Goal: Information Seeking & Learning: Learn about a topic

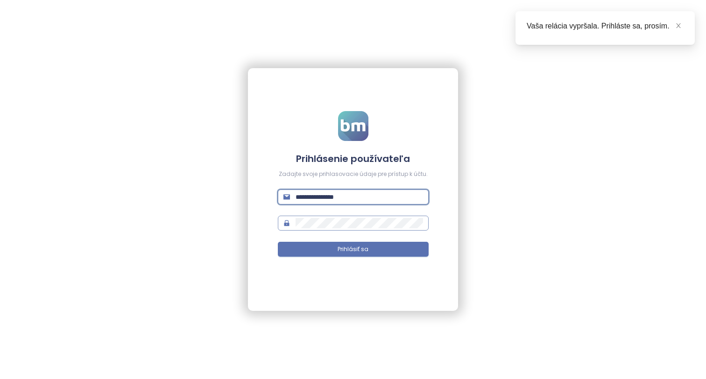
type input "**********"
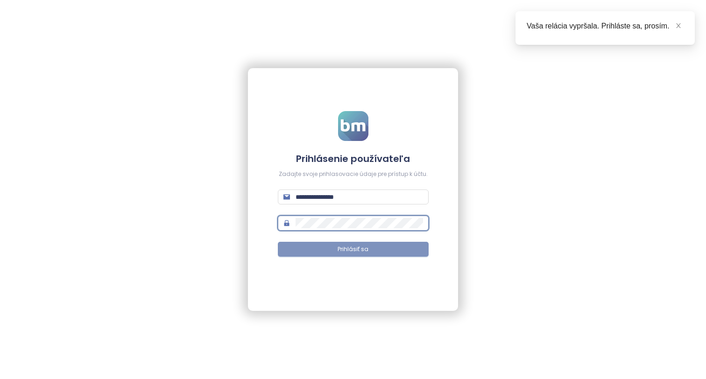
click at [353, 244] on button "Prihlásiť sa" at bounding box center [353, 249] width 151 height 15
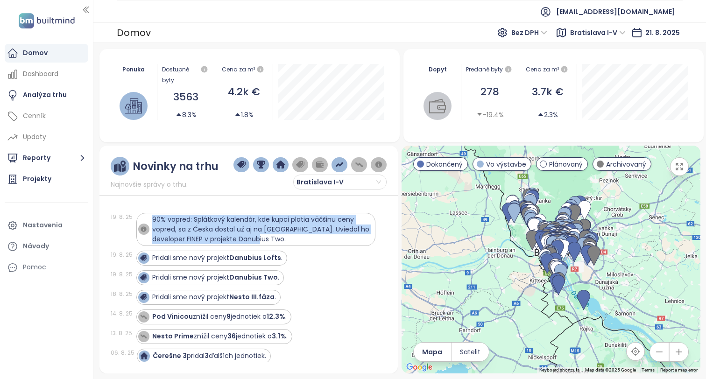
drag, startPoint x: 293, startPoint y: 239, endPoint x: 152, endPoint y: 221, distance: 142.1
click at [152, 221] on div "90% vopred: Splátkový kalendár, kde kupci platia väčšinu ceny vopred, sa z Česk…" at bounding box center [261, 229] width 219 height 29
copy span "90% vopred: Splátkový kalendár, kde kupci platia väčšinu ceny vopred, sa z Česk…"
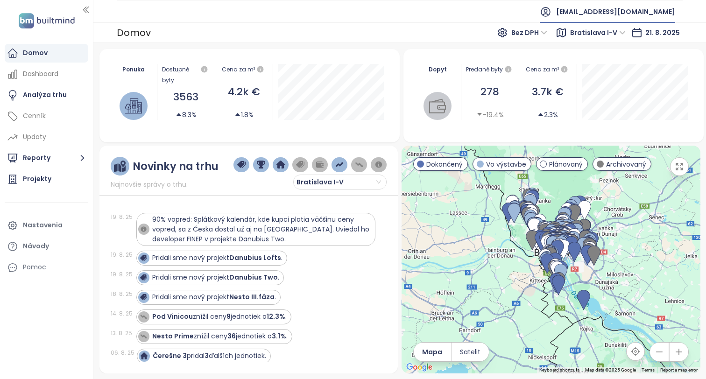
click at [617, 2] on div "[EMAIL_ADDRESS][DOMAIN_NAME]" at bounding box center [607, 11] width 135 height 22
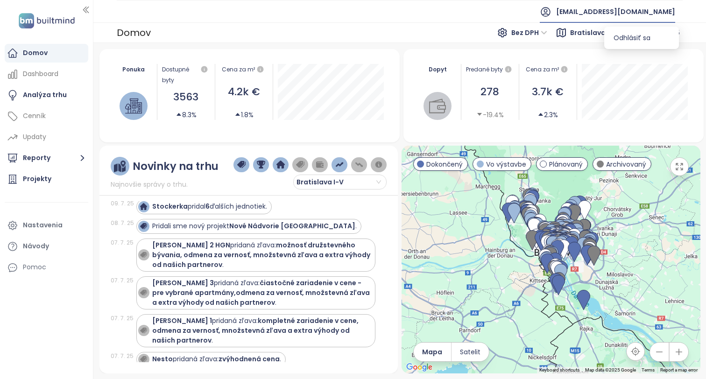
scroll to position [672, 0]
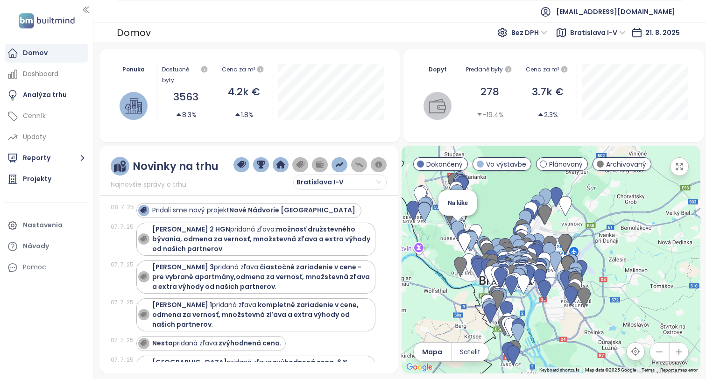
drag, startPoint x: 554, startPoint y: 224, endPoint x: 465, endPoint y: 222, distance: 89.6
click at [449, 231] on div "Na lúke" at bounding box center [550, 260] width 299 height 228
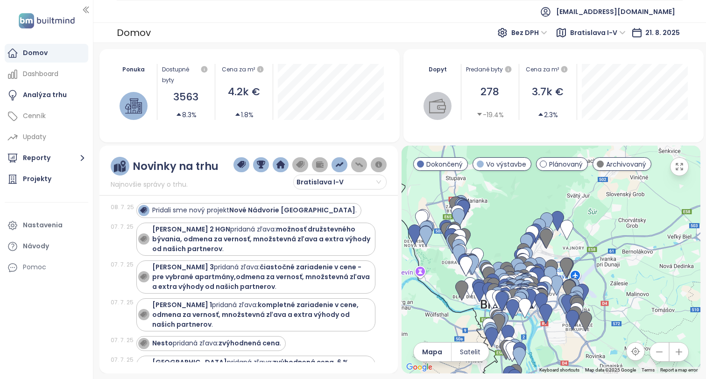
drag, startPoint x: 532, startPoint y: 224, endPoint x: 414, endPoint y: 281, distance: 130.2
click at [414, 281] on div at bounding box center [550, 260] width 299 height 228
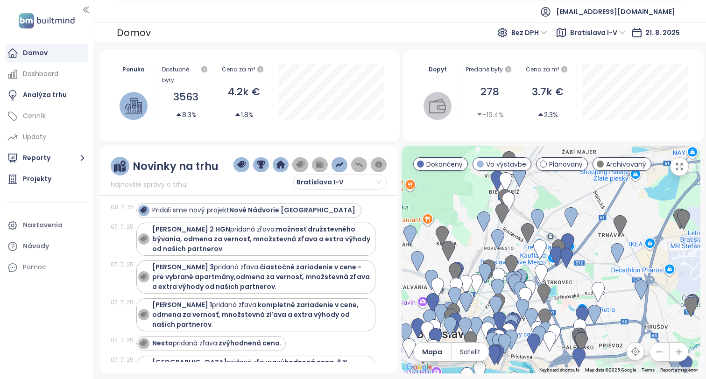
drag, startPoint x: 582, startPoint y: 225, endPoint x: 465, endPoint y: 143, distance: 142.7
click at [465, 143] on div "Ponuka Dostupné byty 3563 8.3% Cena za m² 4.2k € 1.8% august 2025 Dostupné jedn…" at bounding box center [399, 211] width 601 height 324
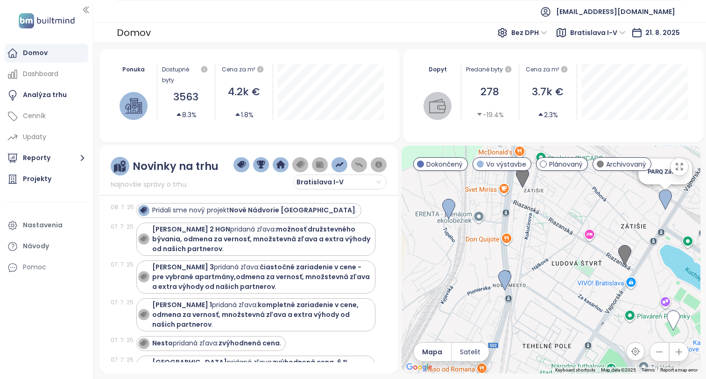
click at [667, 199] on img at bounding box center [665, 199] width 13 height 21
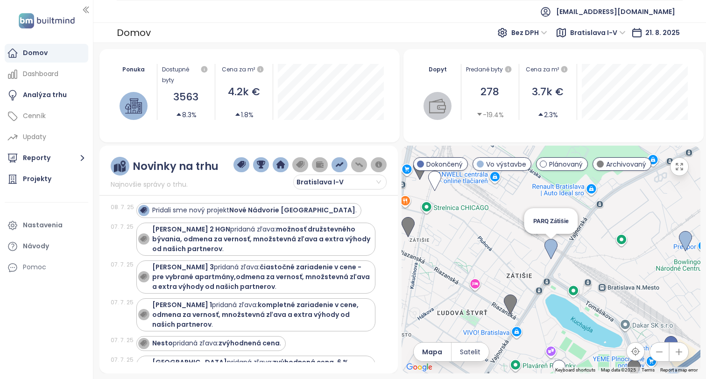
click at [550, 253] on img at bounding box center [550, 249] width 13 height 21
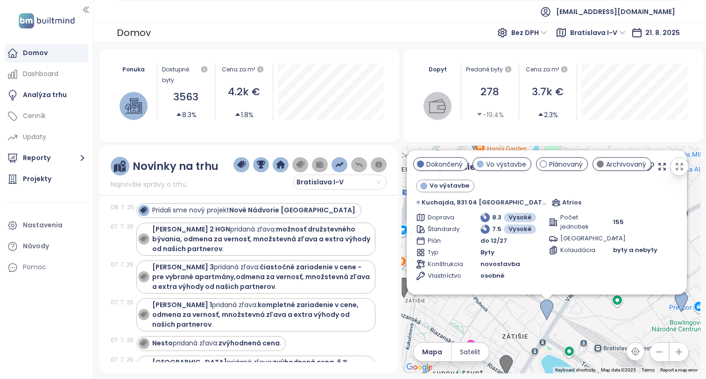
drag, startPoint x: 579, startPoint y: 256, endPoint x: 574, endPoint y: 318, distance: 62.7
click at [574, 318] on div "PARQ Zátišie Vo výstavbe Kuchajda, 831 04 Bratislava-Nové Mesto, Slovakia Atrio…" at bounding box center [550, 260] width 299 height 228
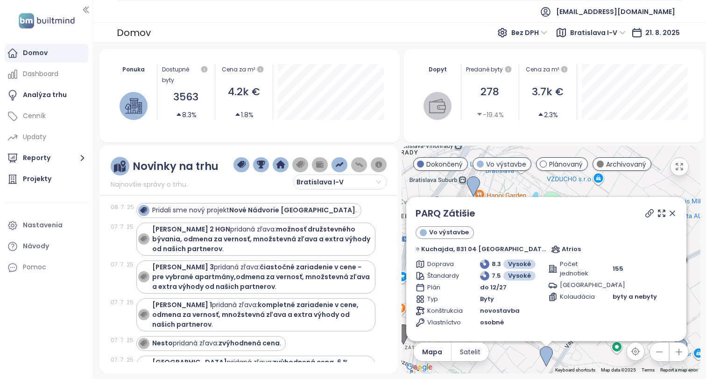
drag, startPoint x: 584, startPoint y: 315, endPoint x: 584, endPoint y: 364, distance: 49.0
click at [584, 364] on div "PARQ Zátišie Vo výstavbe Kuchajda, 831 04 Bratislava-Nové Mesto, Slovakia Atrio…" at bounding box center [550, 260] width 299 height 228
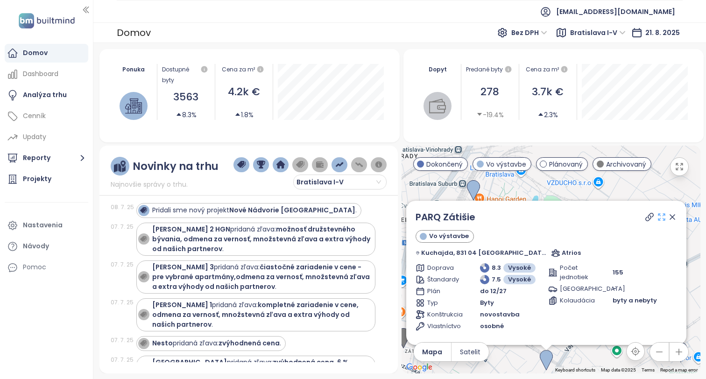
click at [657, 218] on icon at bounding box center [661, 216] width 9 height 9
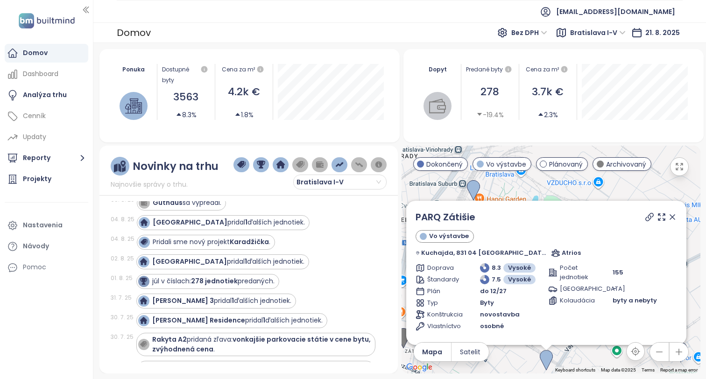
scroll to position [198, 0]
